Goal: Navigation & Orientation: Understand site structure

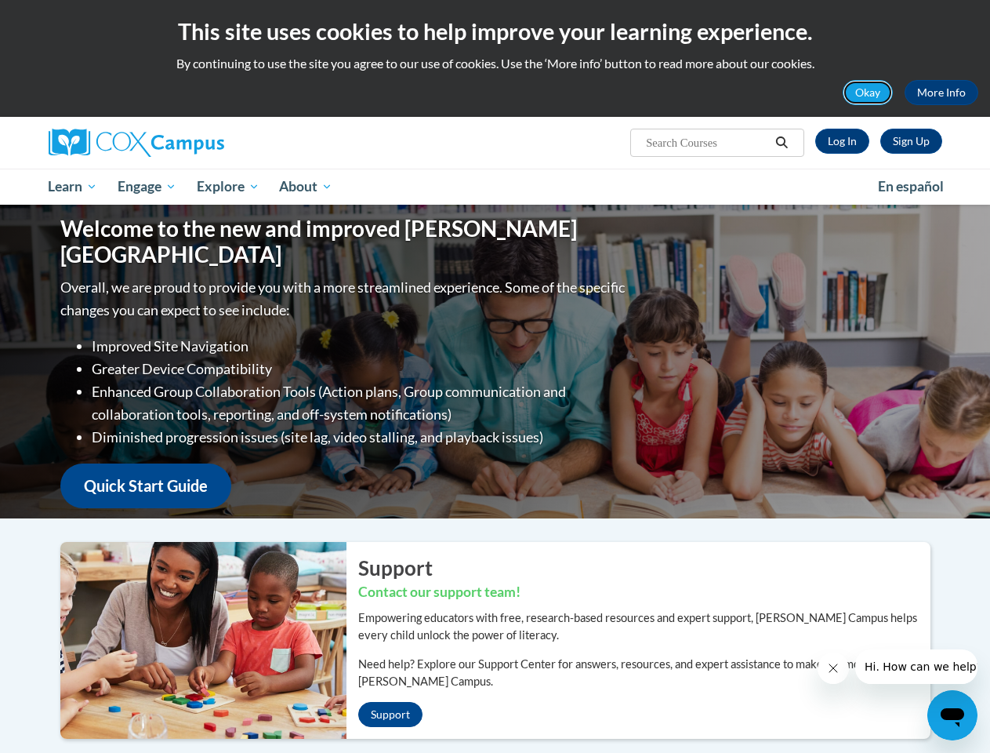
click at [869, 93] on button "Okay" at bounding box center [868, 92] width 50 height 25
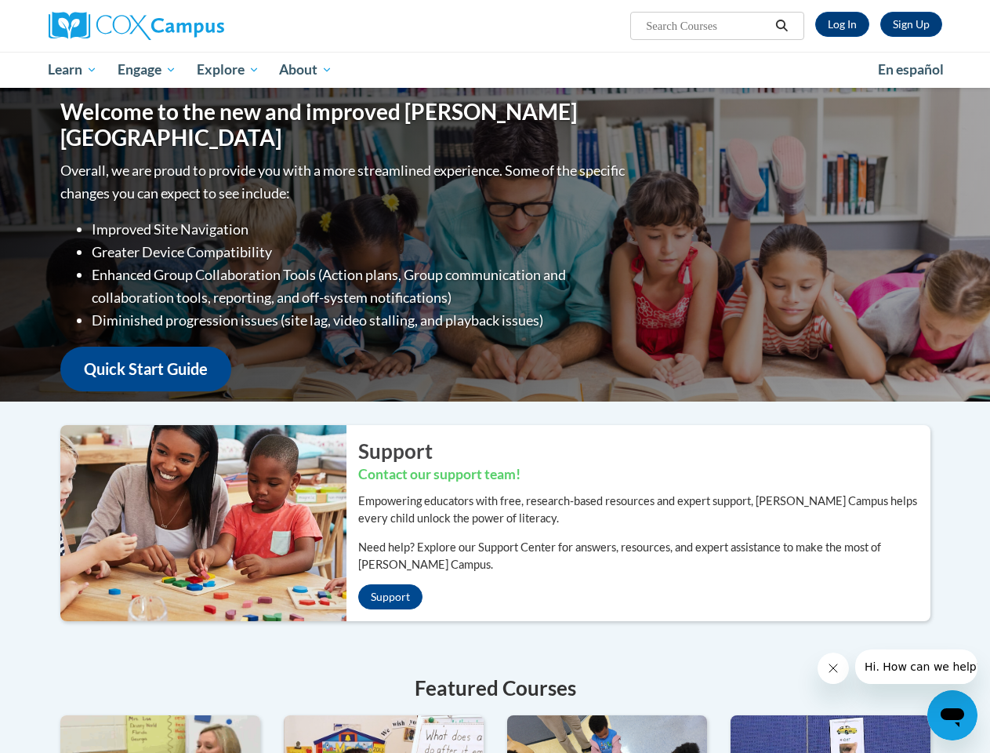
click at [783, 143] on div "Welcome to the new and improved [PERSON_NAME] Campus Overall, we are proud to p…" at bounding box center [495, 245] width 917 height 314
click at [148, 187] on p "Overall, we are proud to provide you with a more streamlined experience. Some o…" at bounding box center [344, 180] width 569 height 45
click at [229, 187] on p "Overall, we are proud to provide you with a more streamlined experience. Some o…" at bounding box center [344, 180] width 569 height 45
click at [833, 668] on icon "Close message from company" at bounding box center [833, 668] width 8 height 8
click at [916, 667] on span "Hi. How can we help?" at bounding box center [923, 666] width 118 height 13
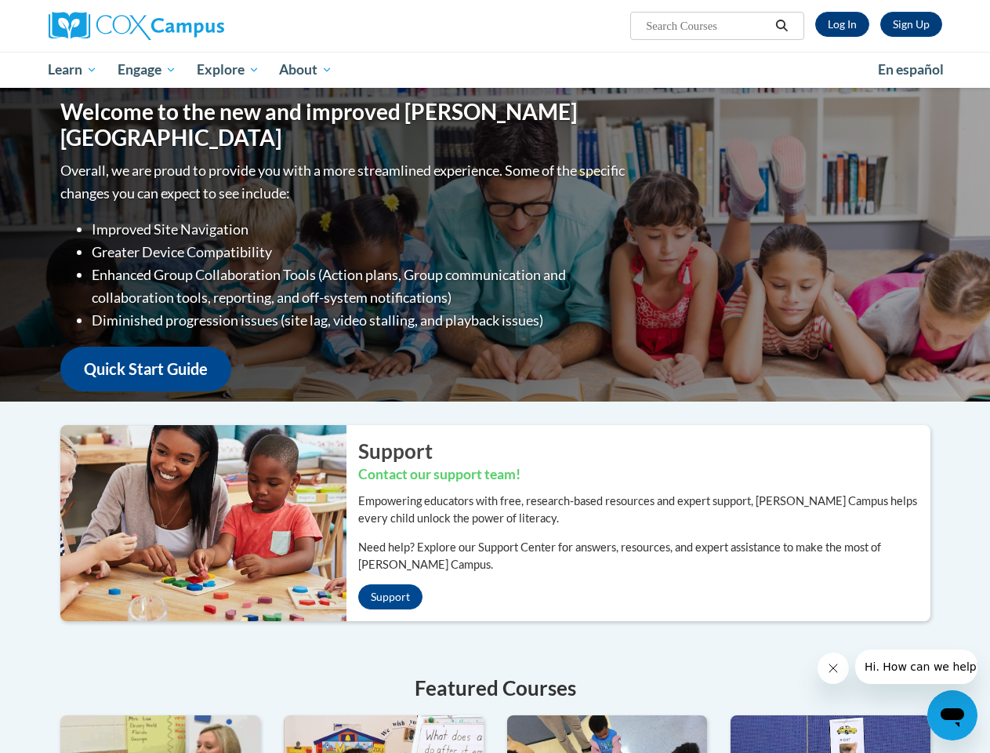
click at [953, 715] on icon "Open messaging window" at bounding box center [953, 717] width 24 height 19
